Goal: Information Seeking & Learning: Learn about a topic

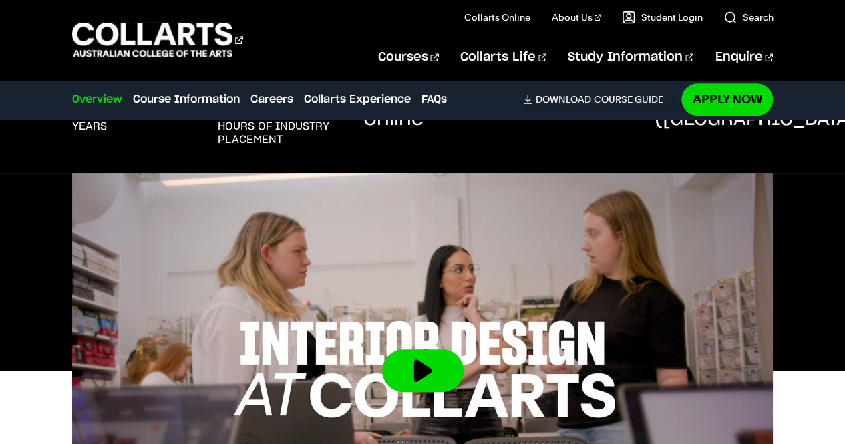
scroll to position [427, 0]
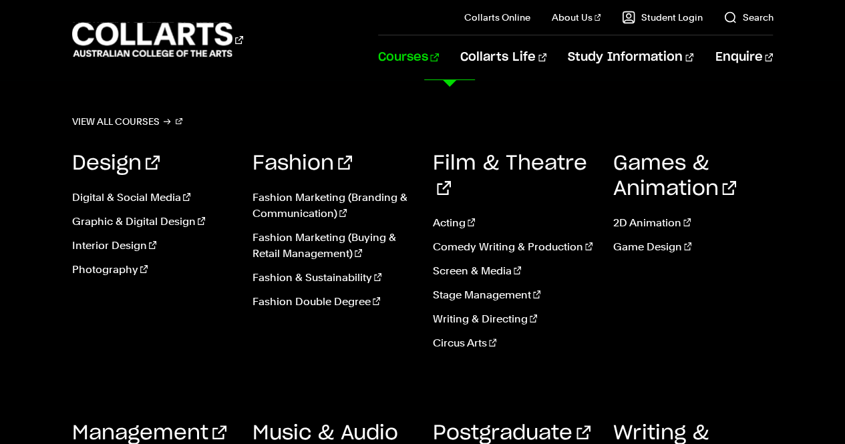
click at [354, 241] on link "Fashion Marketing (Buying & Retail Management)" at bounding box center [332, 246] width 160 height 32
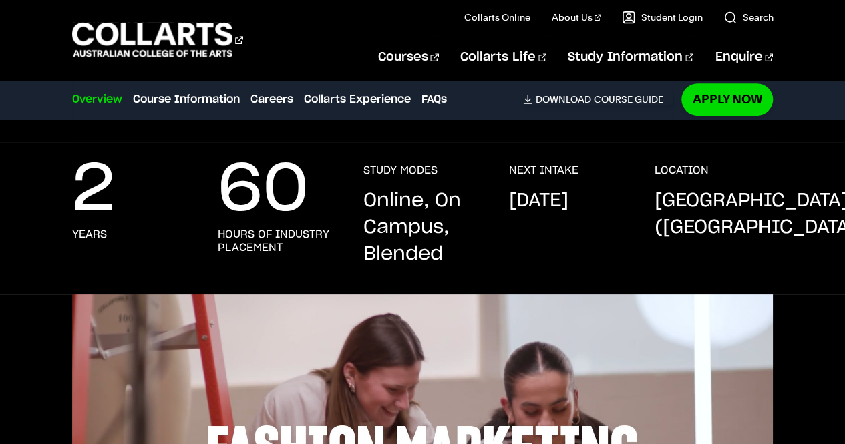
scroll to position [360, 0]
